Goal: Communication & Community: Connect with others

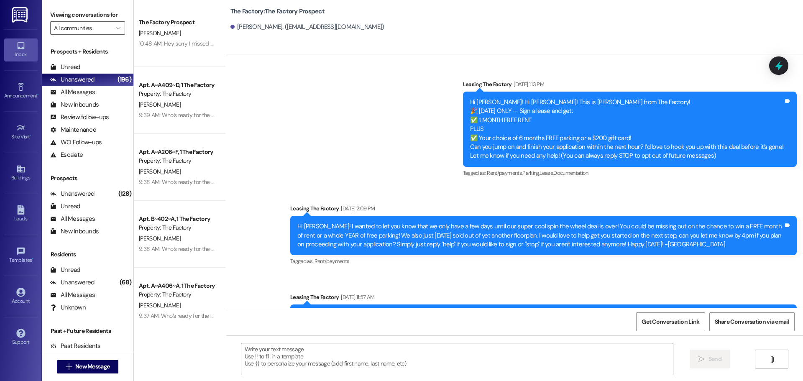
scroll to position [2707, 0]
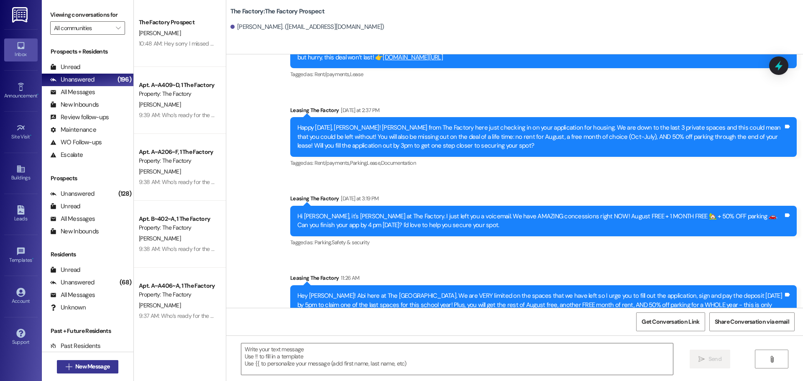
click at [99, 368] on span "New Message" at bounding box center [92, 366] width 34 height 9
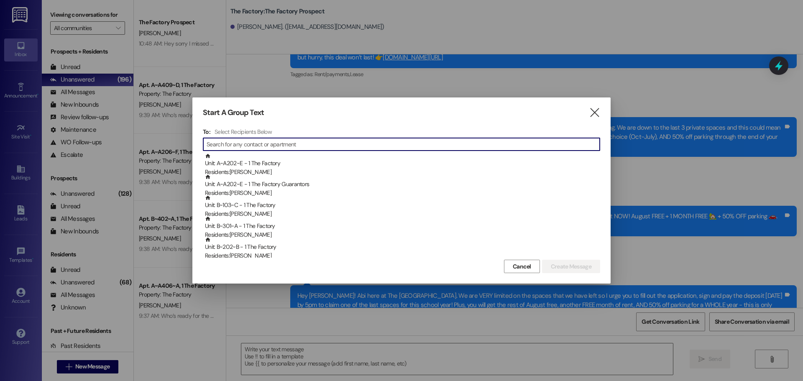
click at [231, 143] on input at bounding box center [403, 144] width 393 height 12
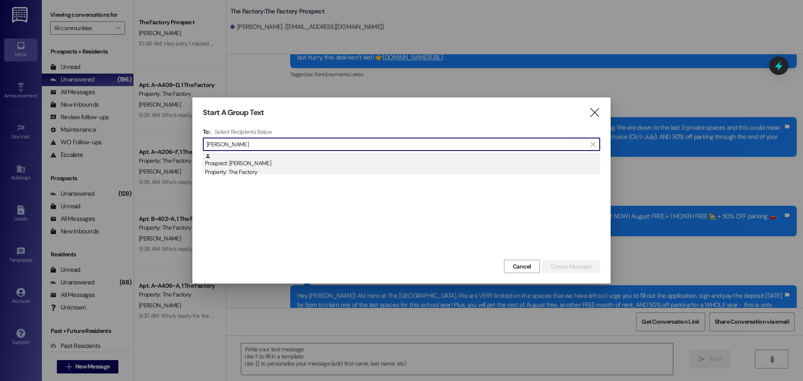
type input "[PERSON_NAME]"
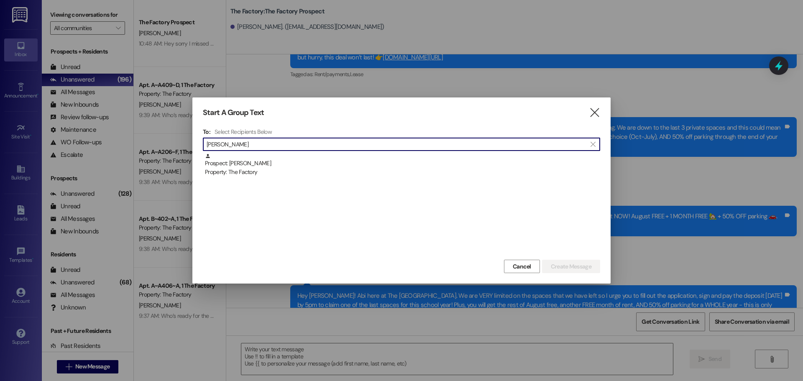
drag, startPoint x: 238, startPoint y: 163, endPoint x: 235, endPoint y: 166, distance: 4.5
click at [238, 164] on div "Prospect: [PERSON_NAME] Property: The Factory" at bounding box center [402, 165] width 395 height 24
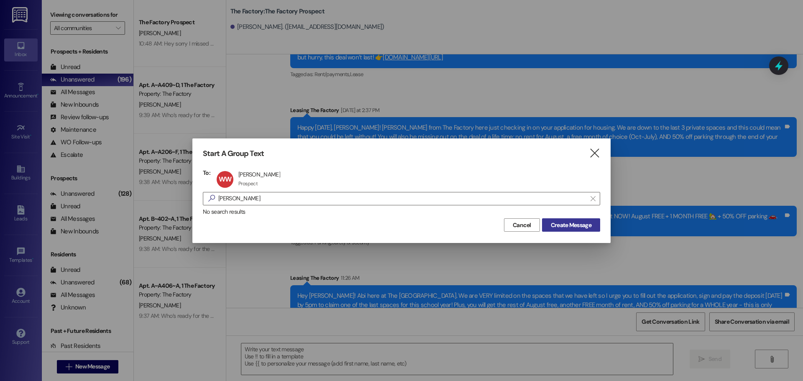
click at [573, 225] on span "Create Message" at bounding box center [571, 225] width 41 height 9
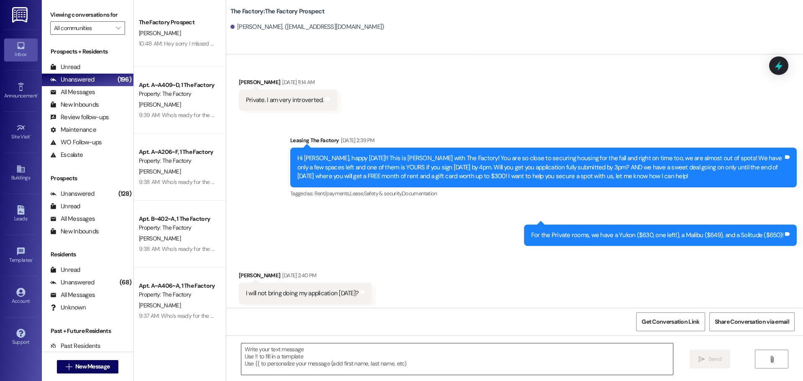
scroll to position [2218, 0]
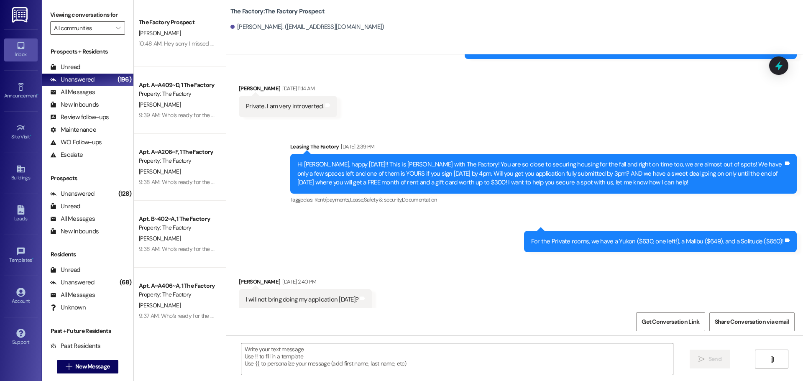
click at [242, 355] on textarea at bounding box center [457, 359] width 432 height 31
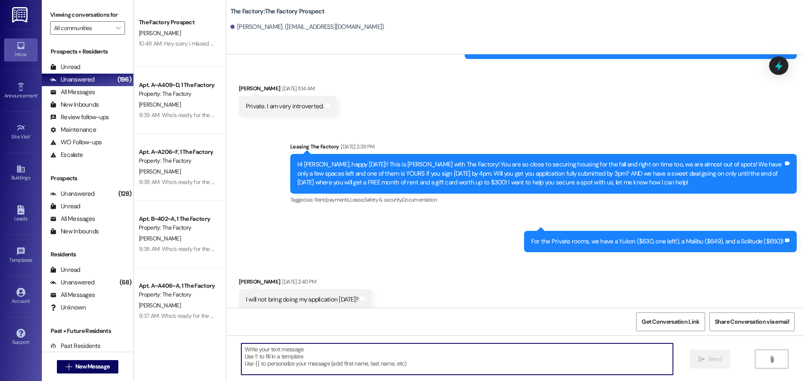
paste textarea "Hi {{first_name}}, it’s [PERSON_NAME] from The Factory! August FREE + 1 MONTH F…"
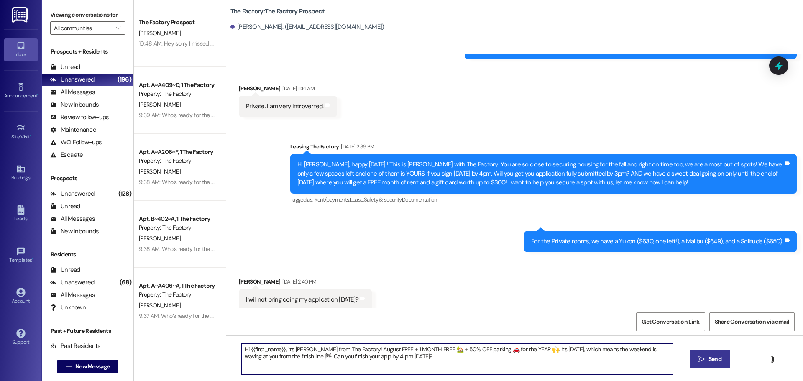
type textarea "Hi {{first_name}}, it’s [PERSON_NAME] from The Factory! August FREE + 1 MONTH F…"
click at [702, 361] on icon "" at bounding box center [702, 359] width 6 height 7
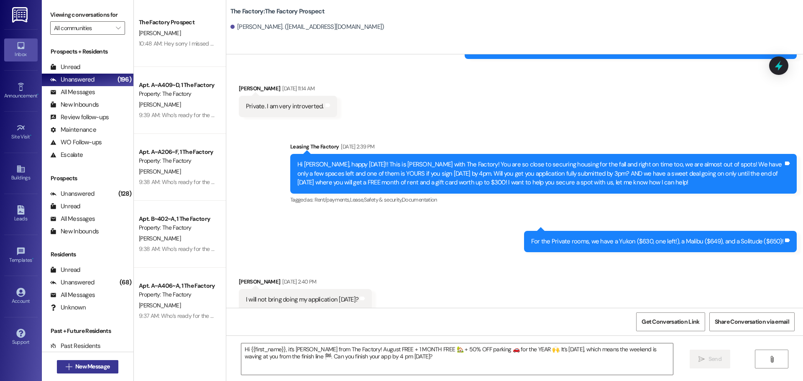
click at [77, 366] on span "New Message" at bounding box center [92, 366] width 34 height 9
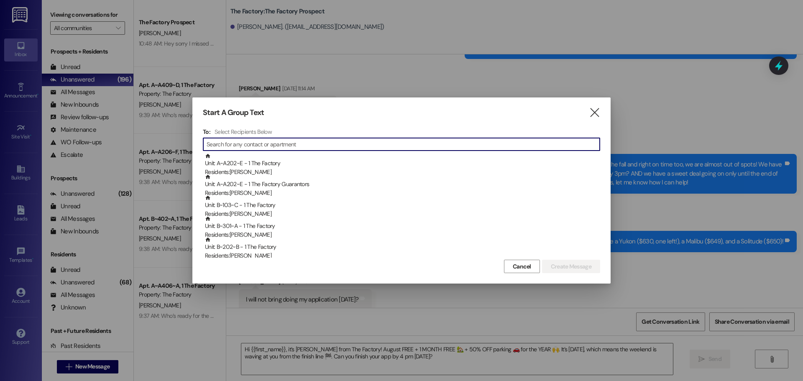
click at [224, 147] on input at bounding box center [403, 144] width 393 height 12
type input "d"
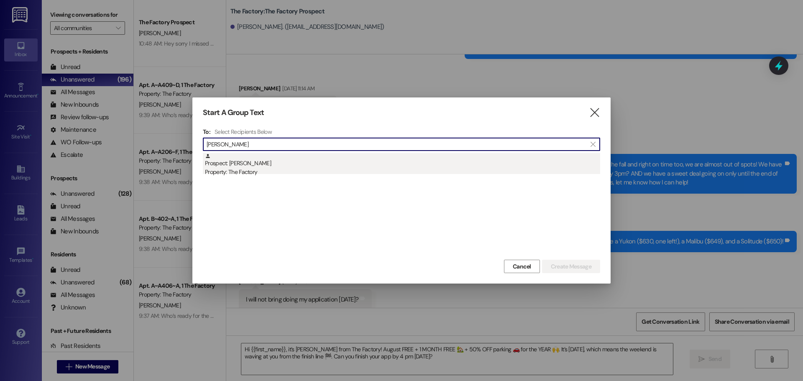
type input "[PERSON_NAME]"
click at [245, 171] on div "Property: The Factory" at bounding box center [402, 172] width 395 height 9
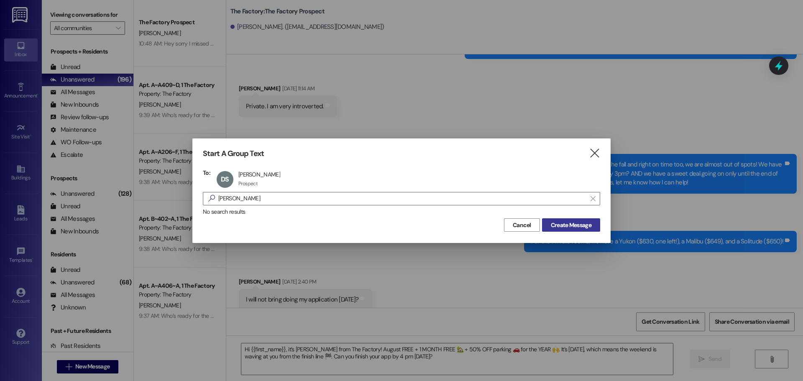
click at [585, 223] on span "Create Message" at bounding box center [571, 225] width 41 height 9
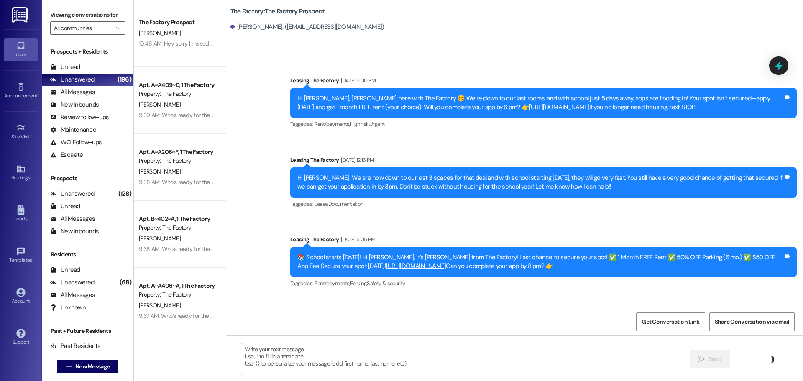
scroll to position [2622, 0]
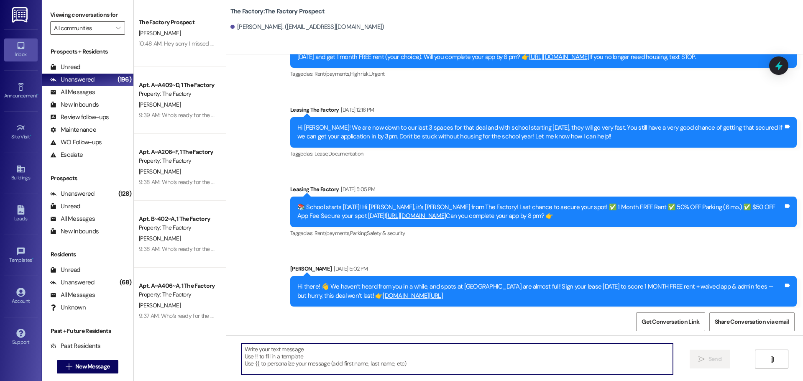
click at [241, 349] on textarea at bounding box center [457, 359] width 432 height 31
paste textarea "Hi {{first_name}}, it’s [PERSON_NAME] from The Factory! August FREE + 1 MONTH F…"
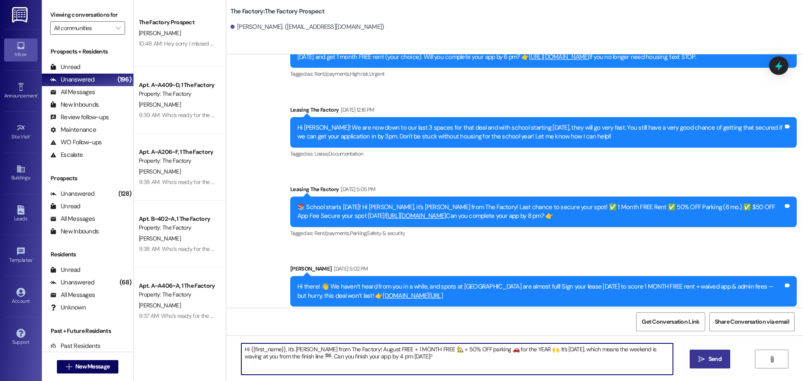
type textarea "Hi {{first_name}}, it’s [PERSON_NAME] from The Factory! August FREE + 1 MONTH F…"
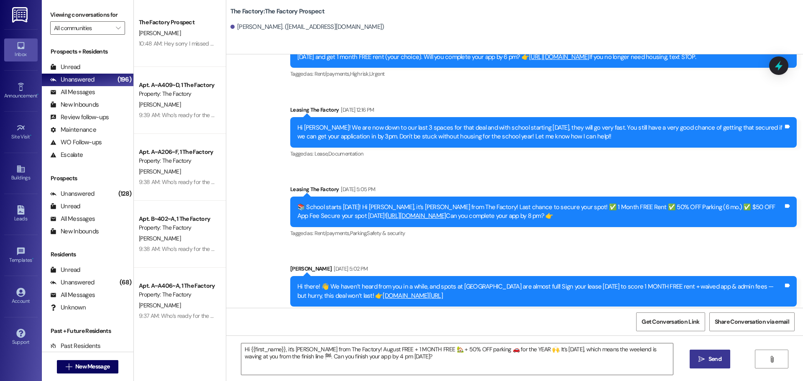
click at [712, 364] on span "Send" at bounding box center [715, 359] width 13 height 9
click at [85, 364] on span "New Message" at bounding box center [92, 366] width 34 height 9
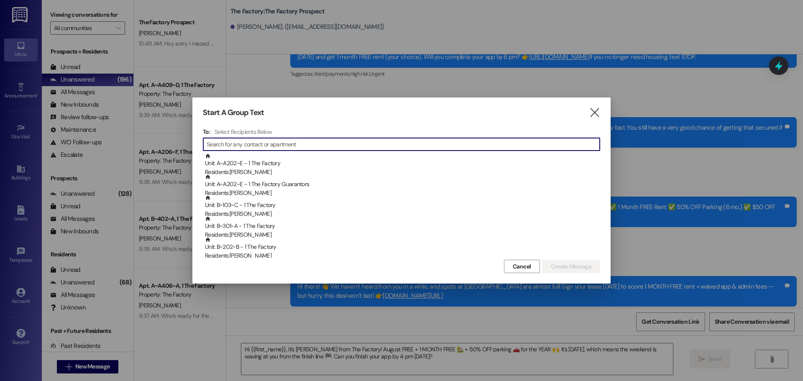
click at [249, 146] on input at bounding box center [403, 144] width 393 height 12
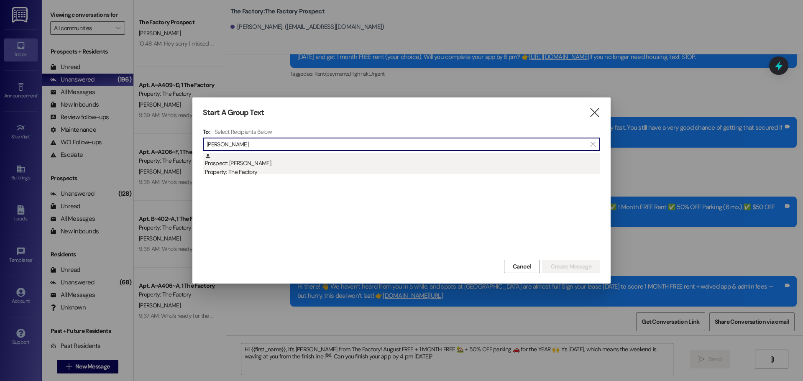
type input "[PERSON_NAME]"
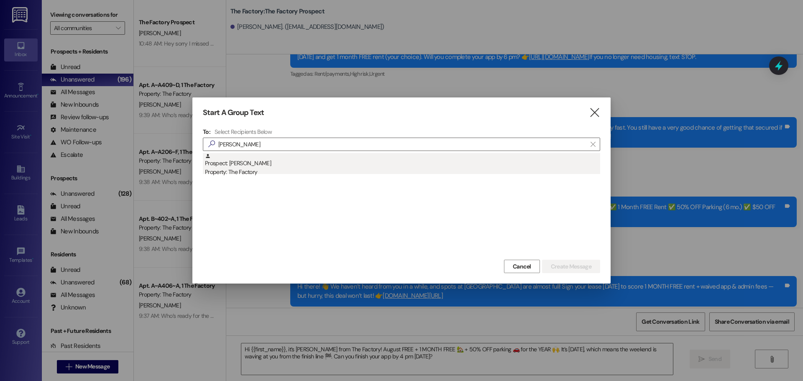
click at [240, 167] on div "Prospect: [PERSON_NAME] Property: The Factory" at bounding box center [402, 165] width 395 height 24
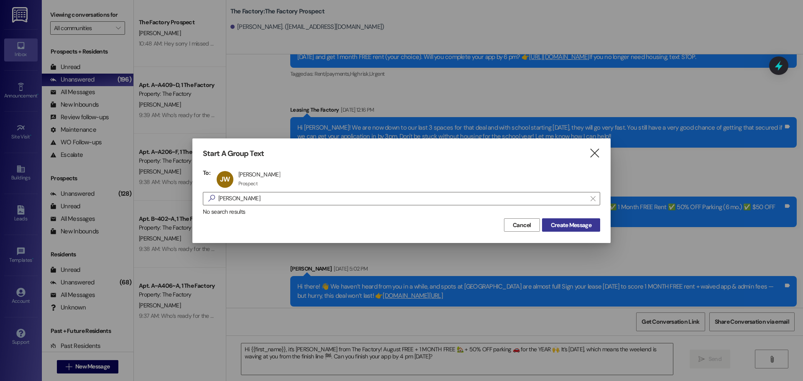
click at [579, 224] on span "Create Message" at bounding box center [571, 225] width 41 height 9
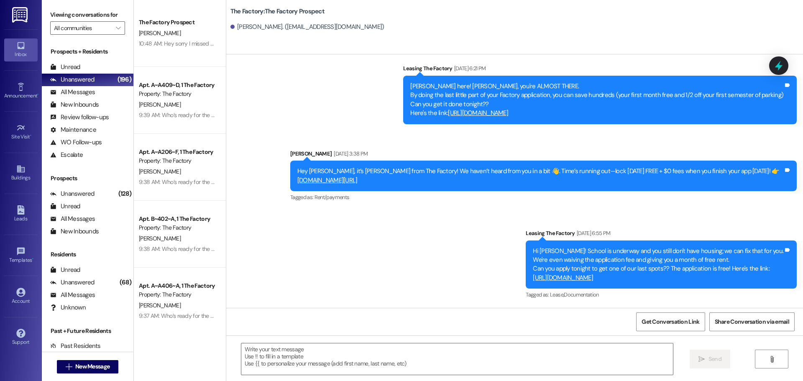
scroll to position [2137, 0]
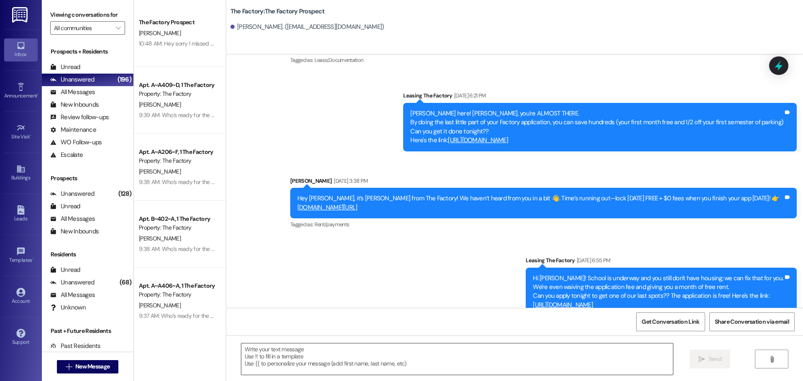
click at [241, 352] on textarea at bounding box center [457, 359] width 432 height 31
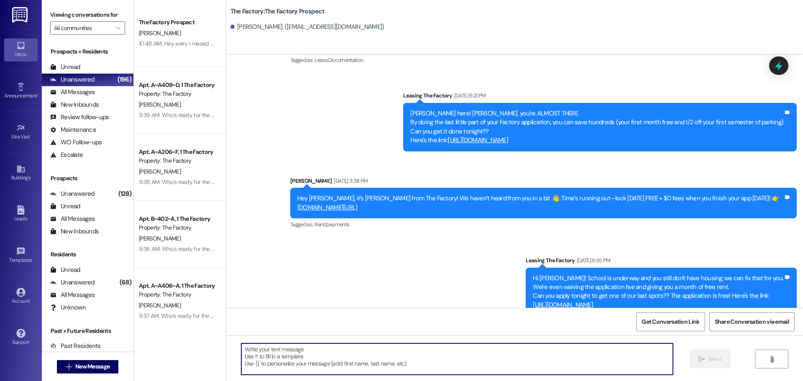
paste textarea "Hi {{first_name}}, it’s [PERSON_NAME] from The Factory! August FREE + 1 MONTH F…"
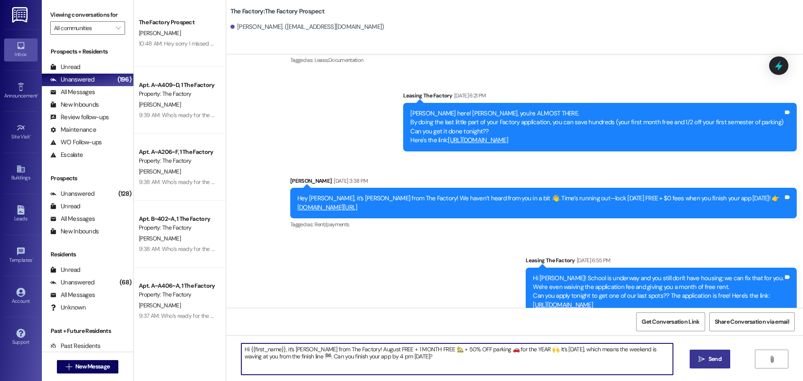
type textarea "Hi {{first_name}}, it’s [PERSON_NAME] from The Factory! August FREE + 1 MONTH F…"
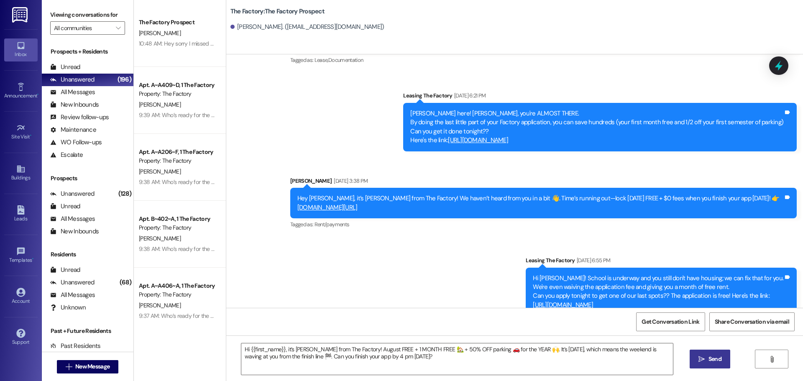
click at [705, 360] on span " Send" at bounding box center [710, 359] width 26 height 9
